Goal: Task Accomplishment & Management: Complete application form

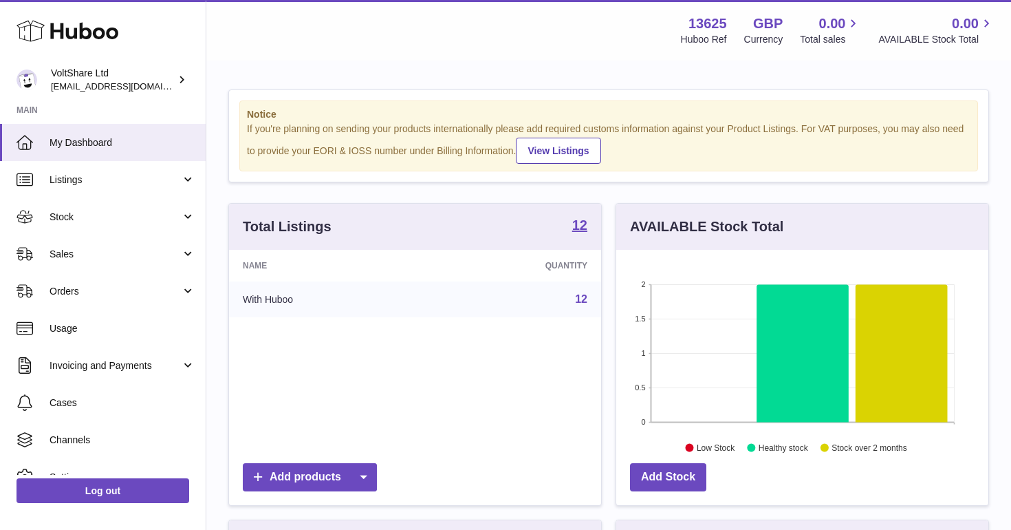
click at [510, 1] on div "Menu Huboo 13625 Huboo Ref GBP Currency 0.00 Total sales 0.00 AVAILABLE Stock T…" at bounding box center [608, 30] width 805 height 61
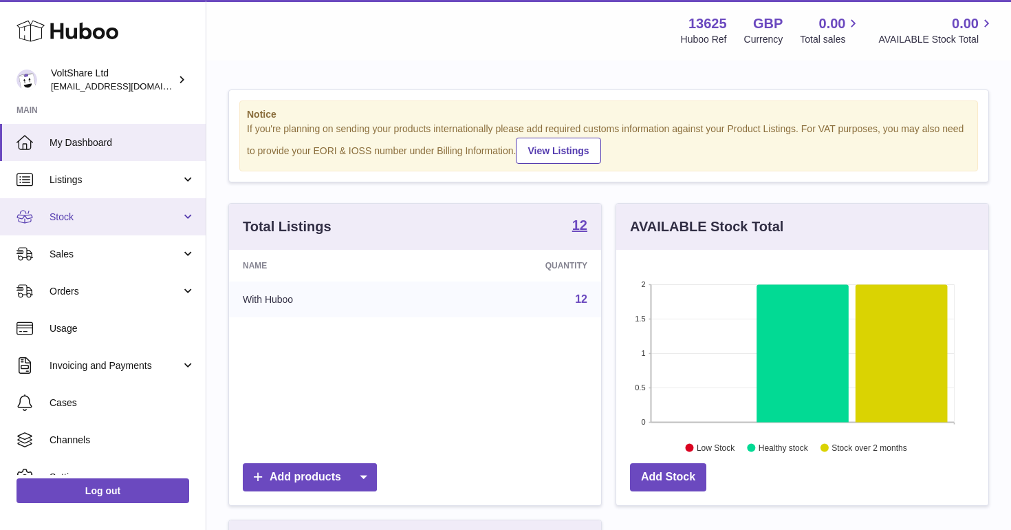
click at [78, 215] on span "Stock" at bounding box center [115, 217] width 131 height 13
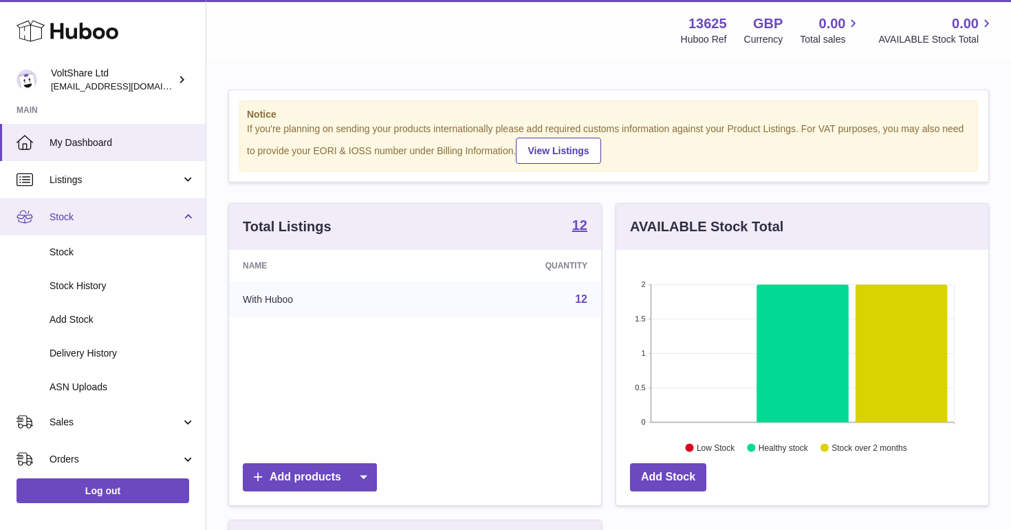
click at [78, 222] on link "Stock" at bounding box center [103, 216] width 206 height 37
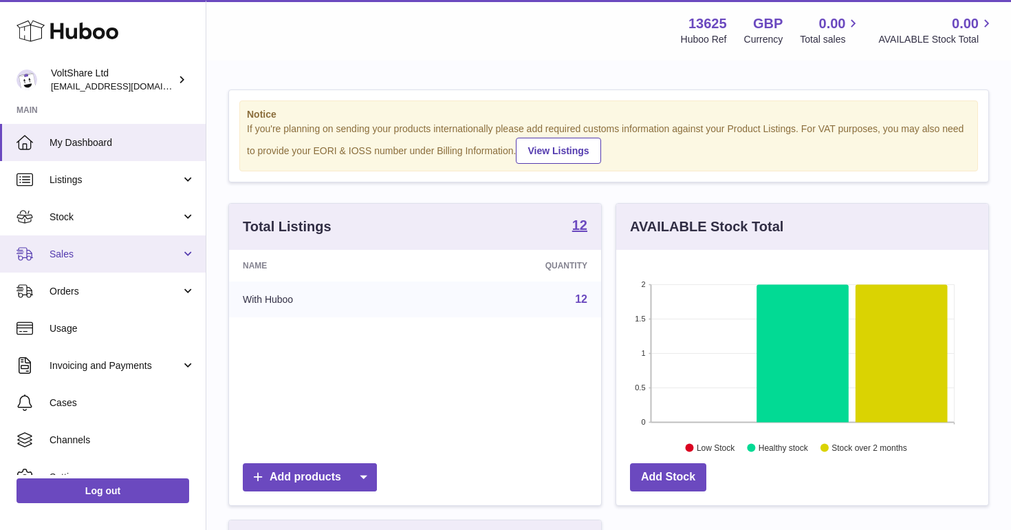
click at [87, 257] on span "Sales" at bounding box center [115, 254] width 131 height 13
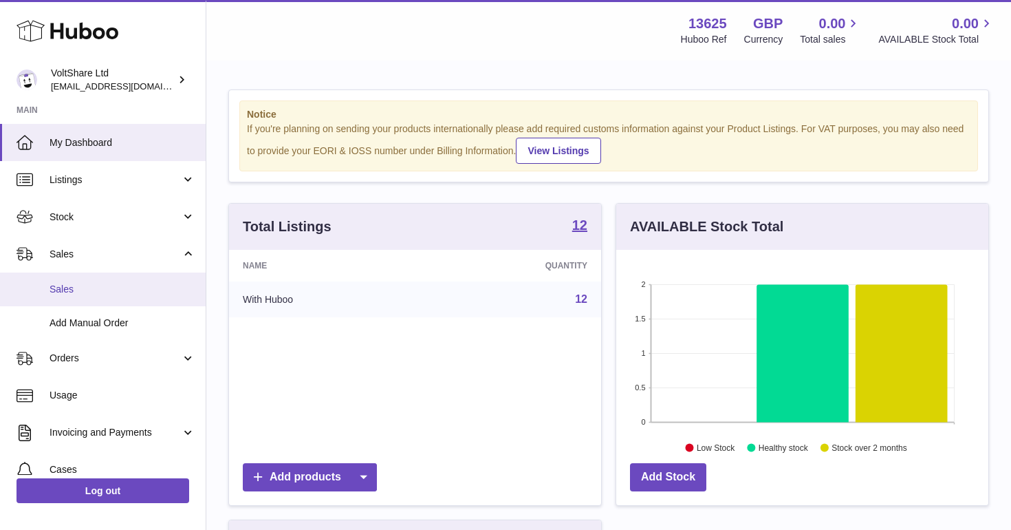
click at [78, 294] on link "Sales" at bounding box center [103, 289] width 206 height 34
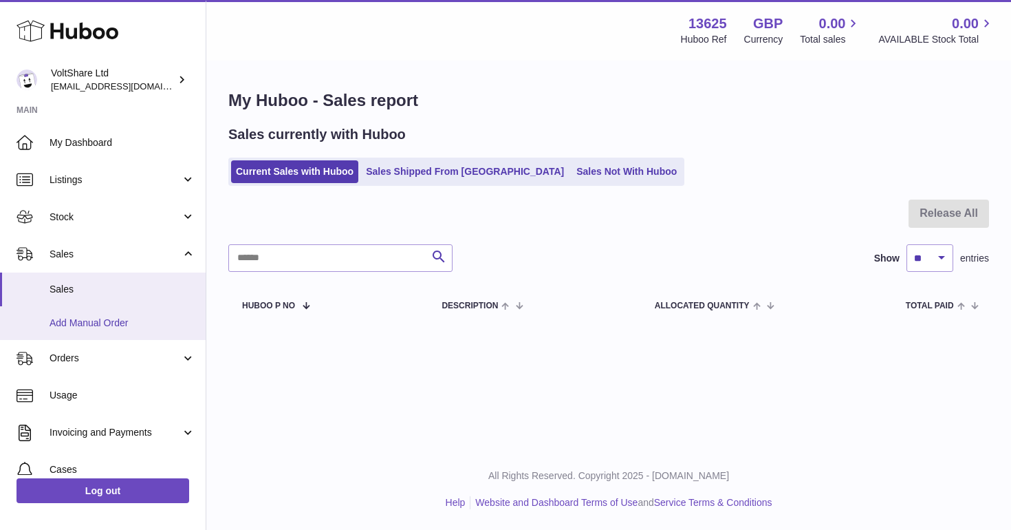
click at [122, 324] on span "Add Manual Order" at bounding box center [123, 322] width 146 height 13
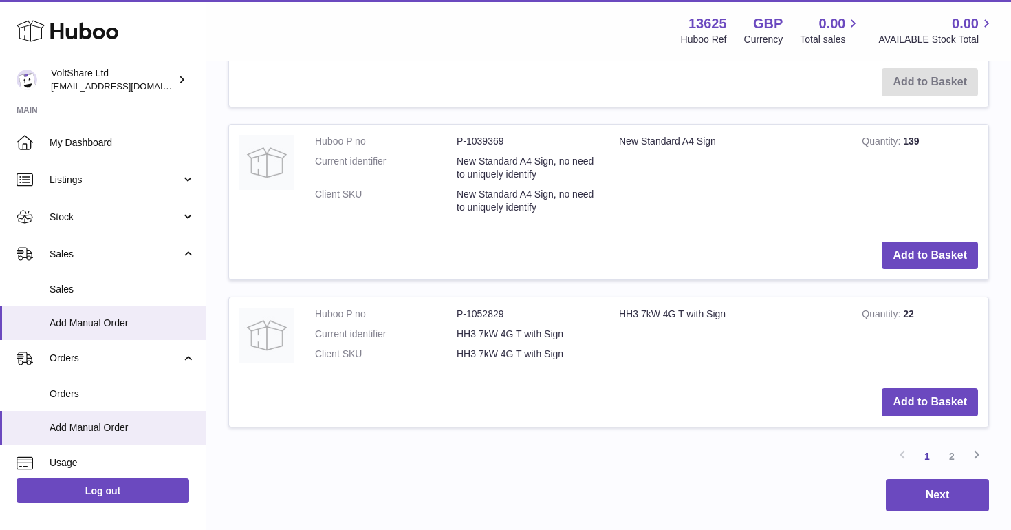
scroll to position [1660, 0]
click at [947, 444] on link "2" at bounding box center [952, 456] width 25 height 25
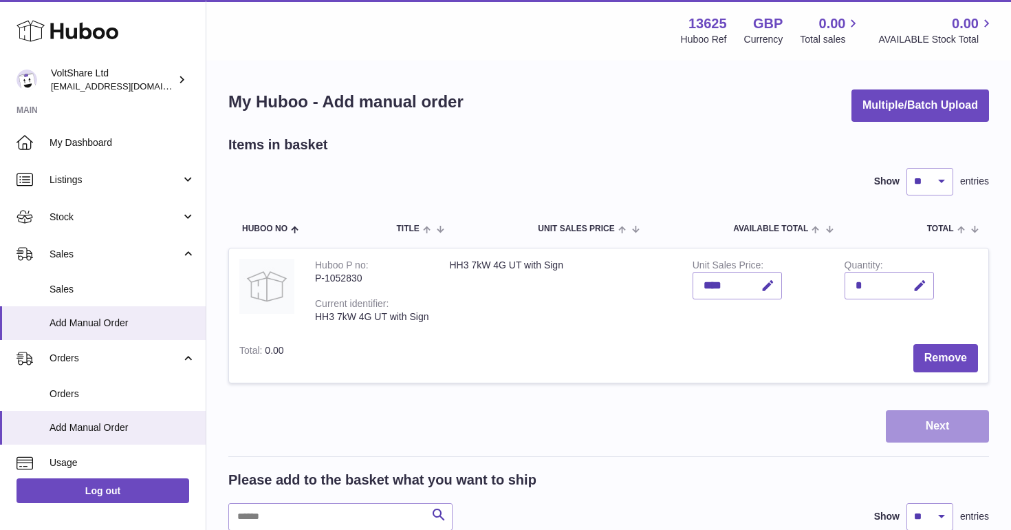
click at [907, 431] on button "Next" at bounding box center [937, 426] width 103 height 32
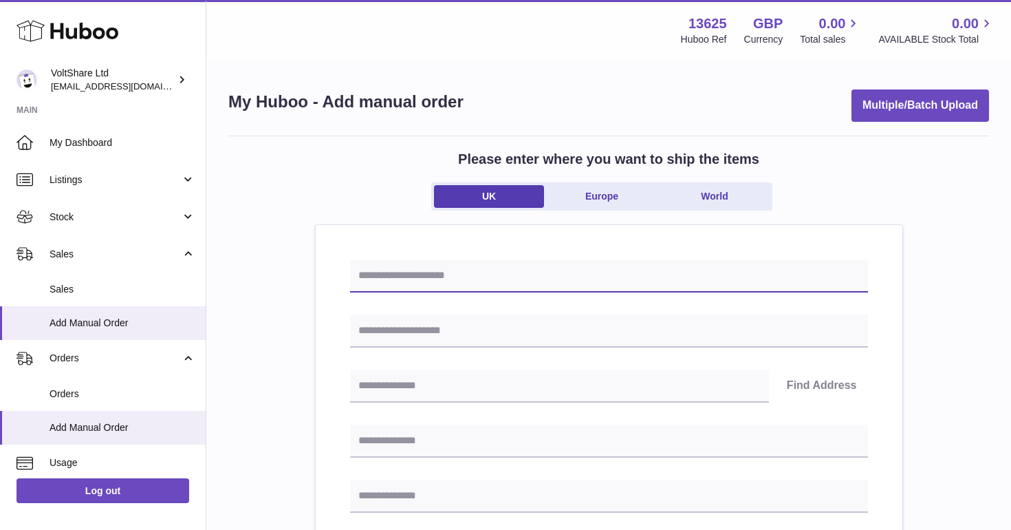
click at [600, 268] on input "text" at bounding box center [609, 275] width 518 height 33
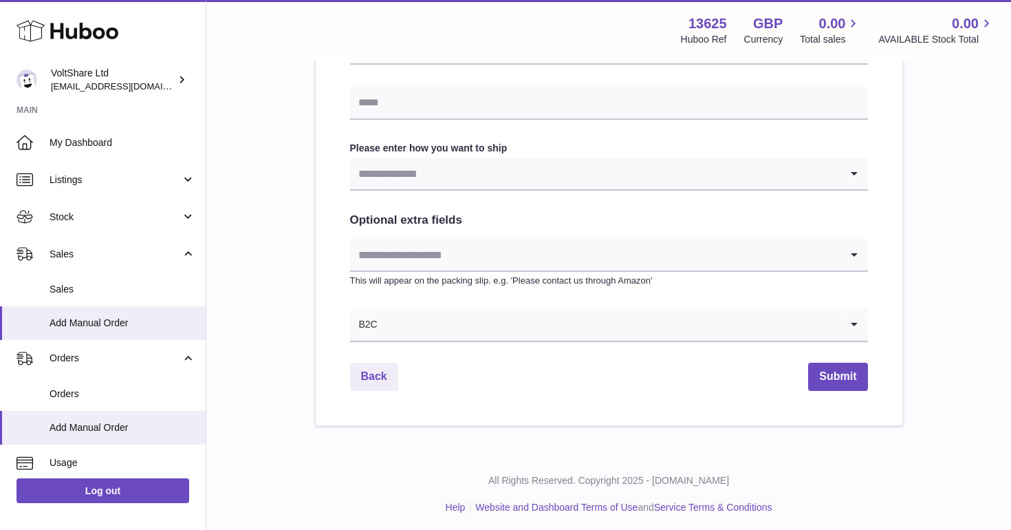
click at [376, 371] on link "Back" at bounding box center [374, 377] width 48 height 28
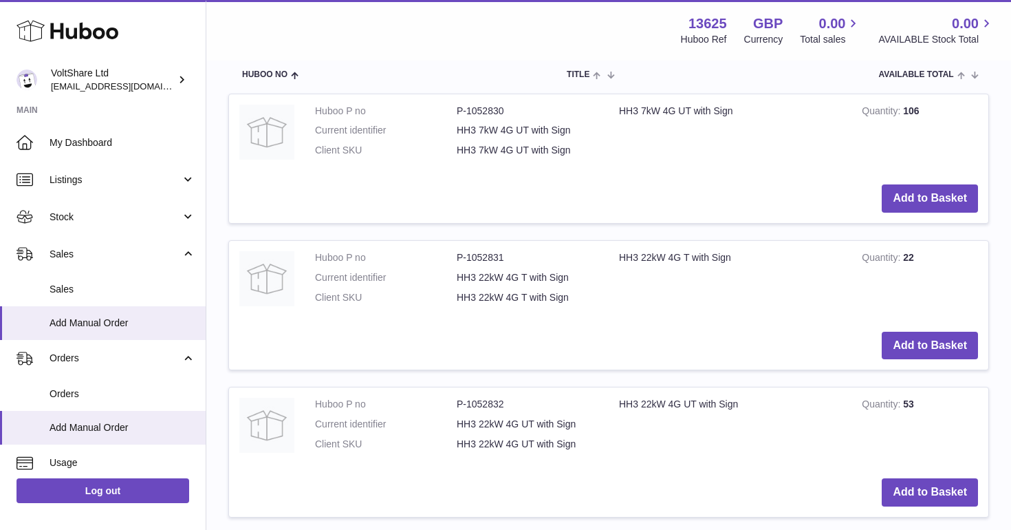
scroll to position [579, 0]
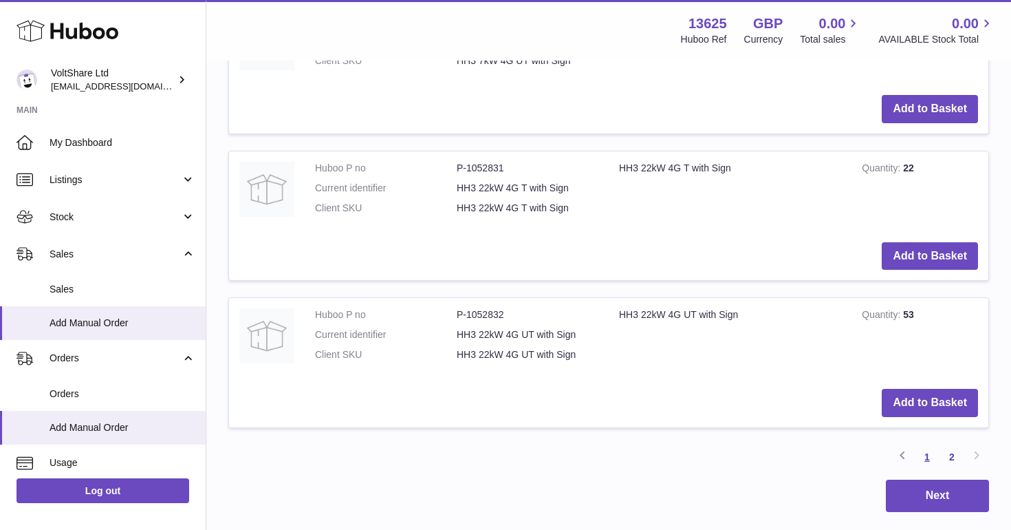
click at [925, 447] on link "1" at bounding box center [927, 456] width 25 height 25
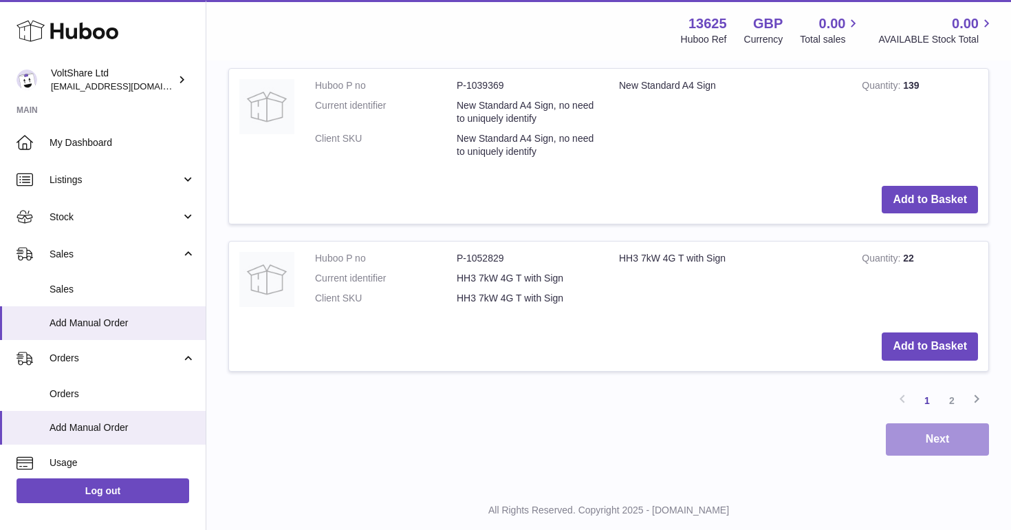
click at [952, 423] on button "Next" at bounding box center [937, 439] width 103 height 32
